Goal: Task Accomplishment & Management: Manage account settings

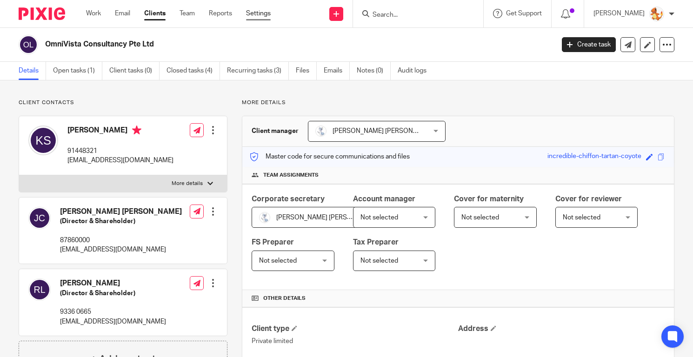
click at [256, 13] on link "Settings" at bounding box center [258, 13] width 25 height 9
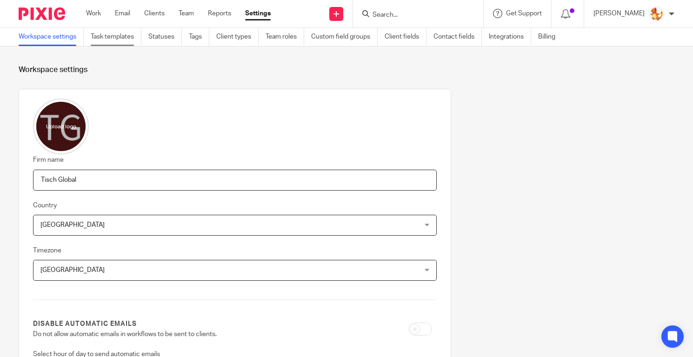
click at [116, 38] on link "Task templates" at bounding box center [116, 37] width 51 height 18
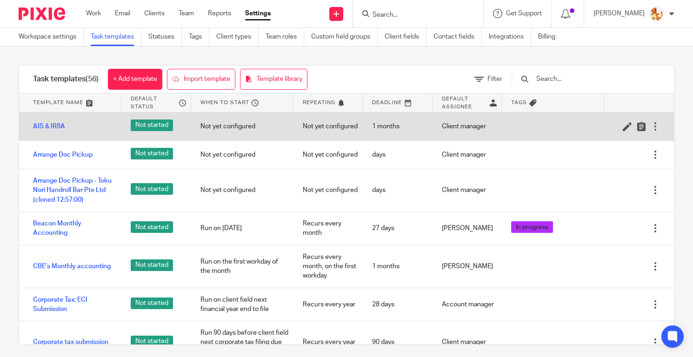
scroll to position [529, 0]
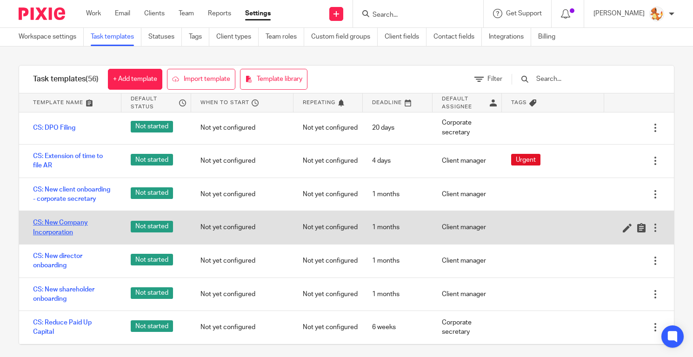
click at [73, 221] on link "CS: New Company Incorporation" at bounding box center [72, 227] width 79 height 19
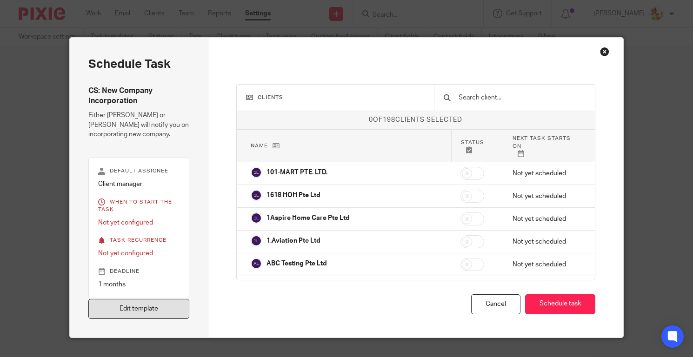
click at [160, 311] on link "Edit template" at bounding box center [138, 309] width 101 height 20
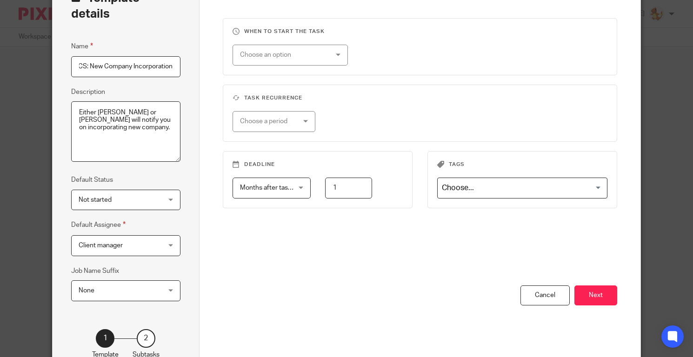
scroll to position [56, 0]
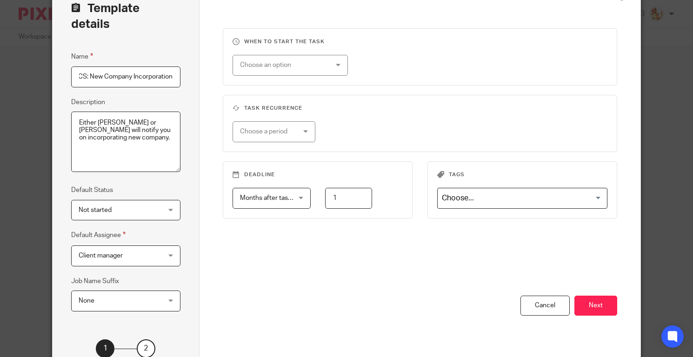
click at [147, 340] on div "2" at bounding box center [146, 349] width 19 height 19
click at [596, 297] on button "Next" at bounding box center [595, 306] width 43 height 20
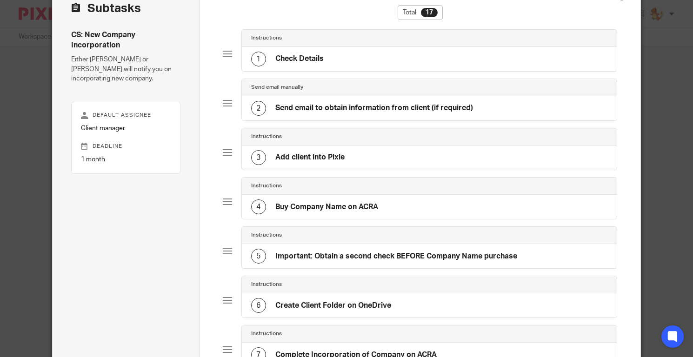
click at [410, 51] on div "1 Check Details" at bounding box center [429, 59] width 375 height 24
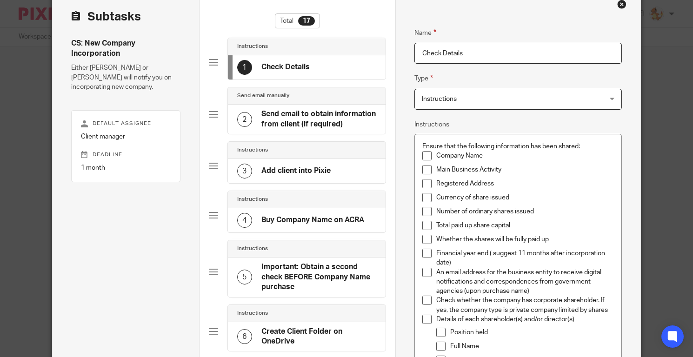
scroll to position [38, 0]
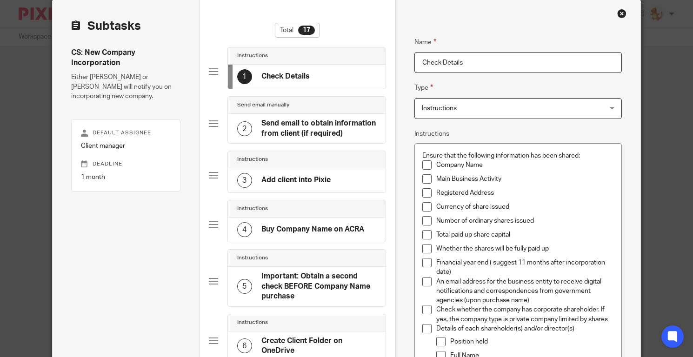
click at [313, 130] on h4 "Send email to obtain information from client (if required)" at bounding box center [318, 129] width 115 height 20
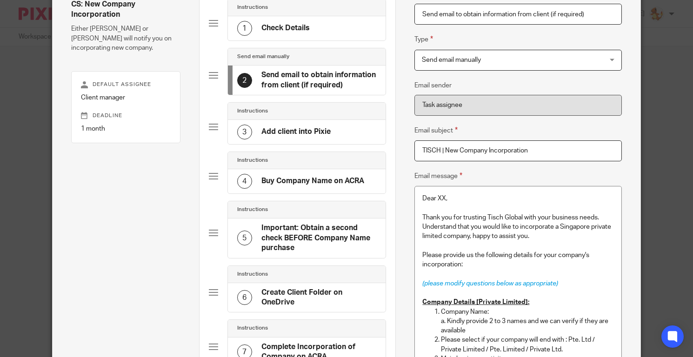
scroll to position [86, 0]
click at [557, 282] on span "(please modify questions below as appropriate)" at bounding box center [490, 284] width 136 height 7
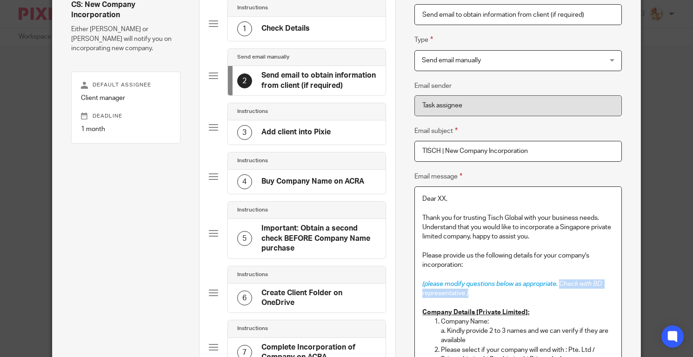
drag, startPoint x: 478, startPoint y: 293, endPoint x: 562, endPoint y: 285, distance: 84.6
click at [562, 285] on p "(please modify questions below as appropriate. Check with BD representative )" at bounding box center [518, 289] width 192 height 19
click at [489, 295] on p "(please modify questions below as appropriate. Check with BD representative )" at bounding box center [518, 289] width 192 height 19
click at [468, 293] on span "Check with BD representative )" at bounding box center [512, 289] width 181 height 16
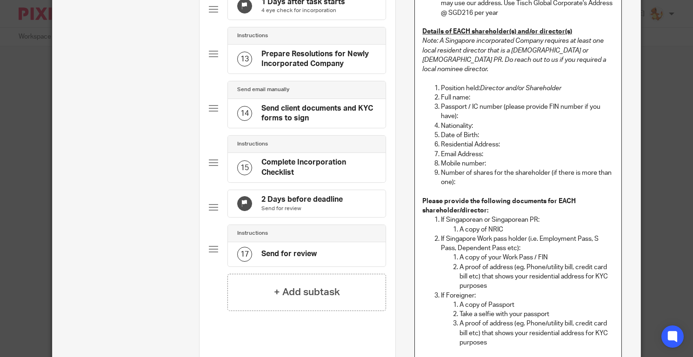
scroll to position [879, 0]
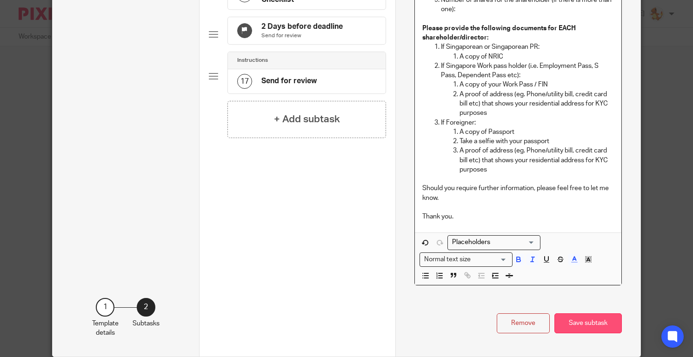
click at [581, 318] on button "Save subtask" at bounding box center [587, 324] width 67 height 20
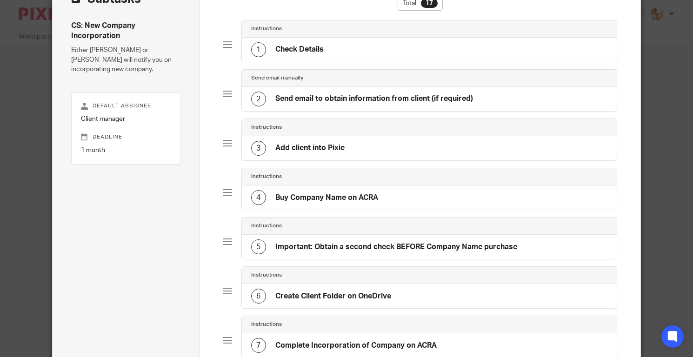
scroll to position [26, 0]
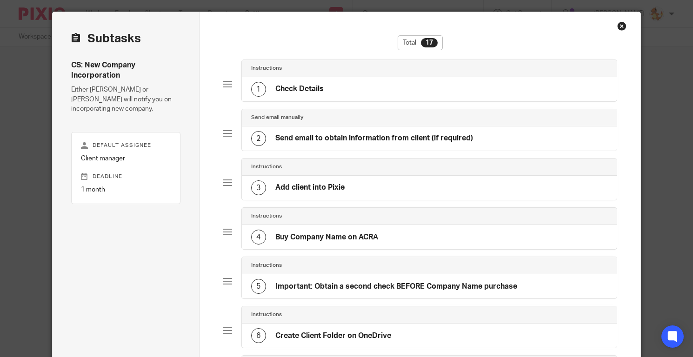
click at [367, 90] on div "1 Check Details" at bounding box center [429, 89] width 375 height 24
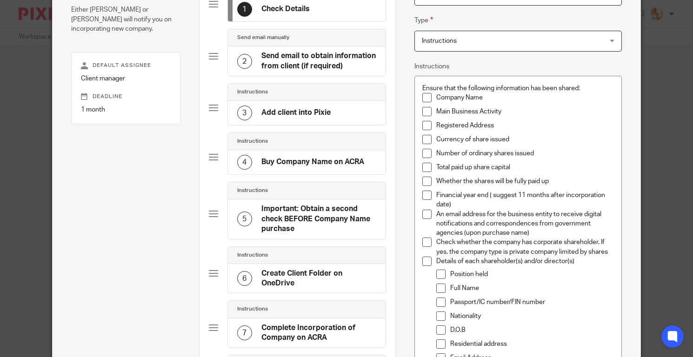
scroll to position [87, 0]
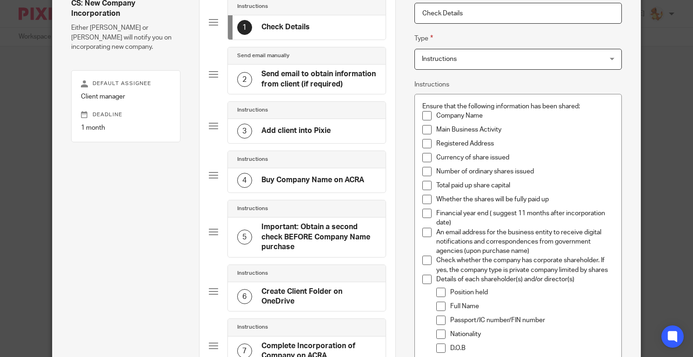
click at [328, 78] on h4 "Send email to obtain information from client (if required)" at bounding box center [318, 79] width 115 height 20
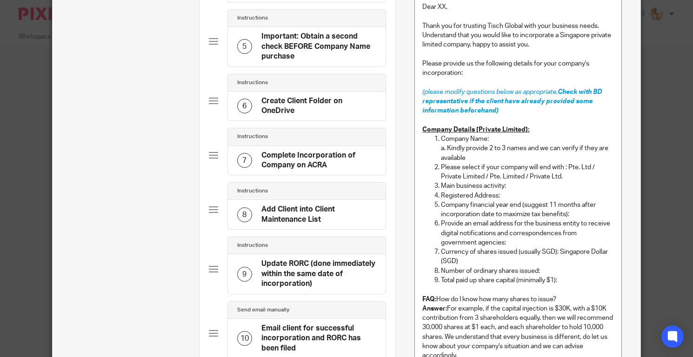
scroll to position [28, 0]
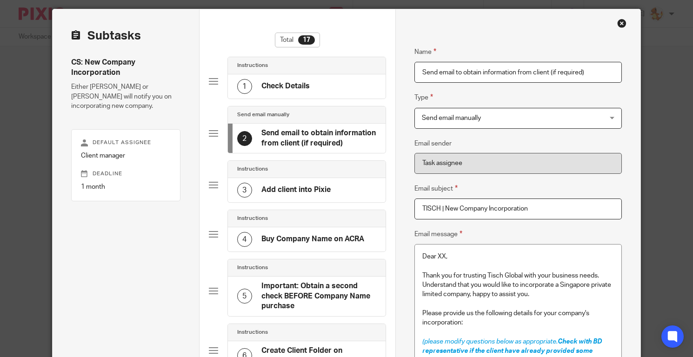
click at [314, 171] on div "Instructions" at bounding box center [307, 169] width 158 height 17
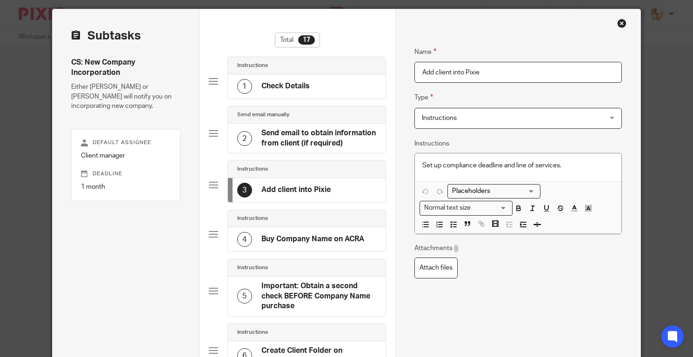
click at [321, 227] on div "4 Buy Company Name on ACRA" at bounding box center [307, 239] width 158 height 24
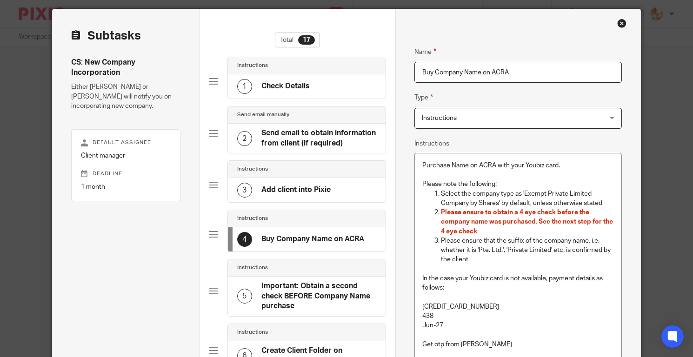
click at [622, 20] on div "Close this dialog window" at bounding box center [621, 23] width 9 height 9
